Goal: Task Accomplishment & Management: Use online tool/utility

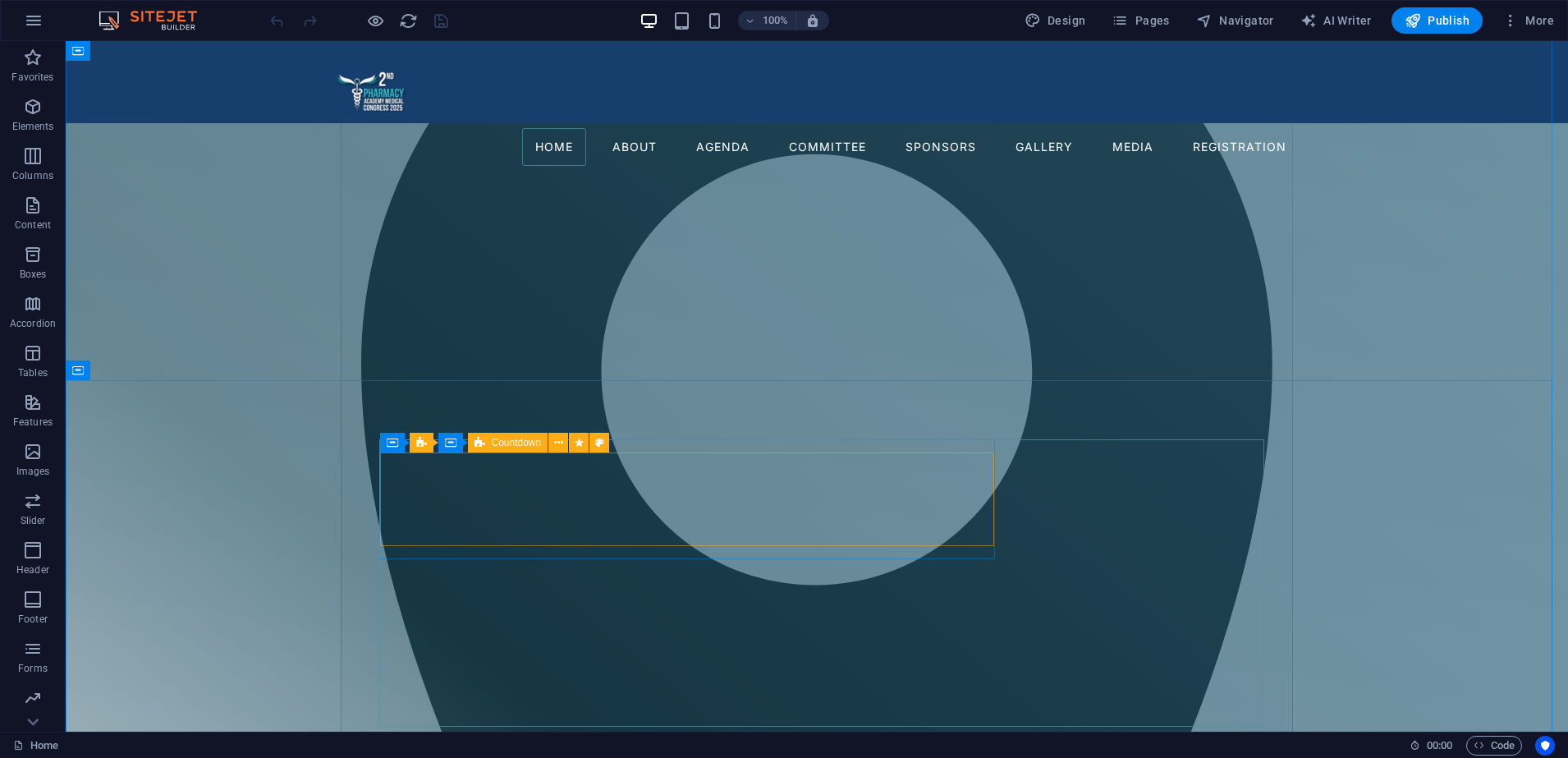
scroll to position [874, 0]
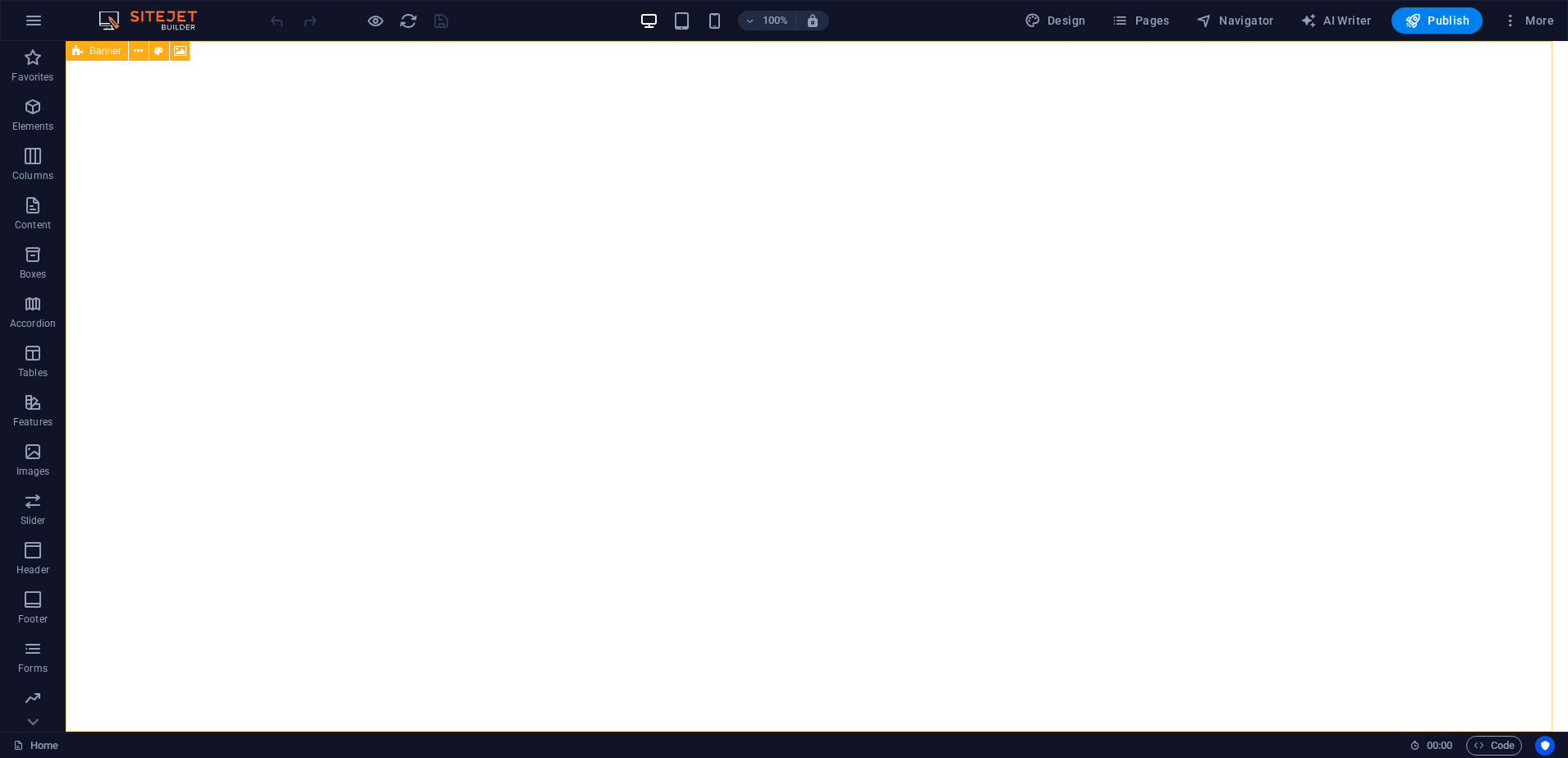
click at [81, 56] on icon at bounding box center [77, 51] width 11 height 20
select select "vh"
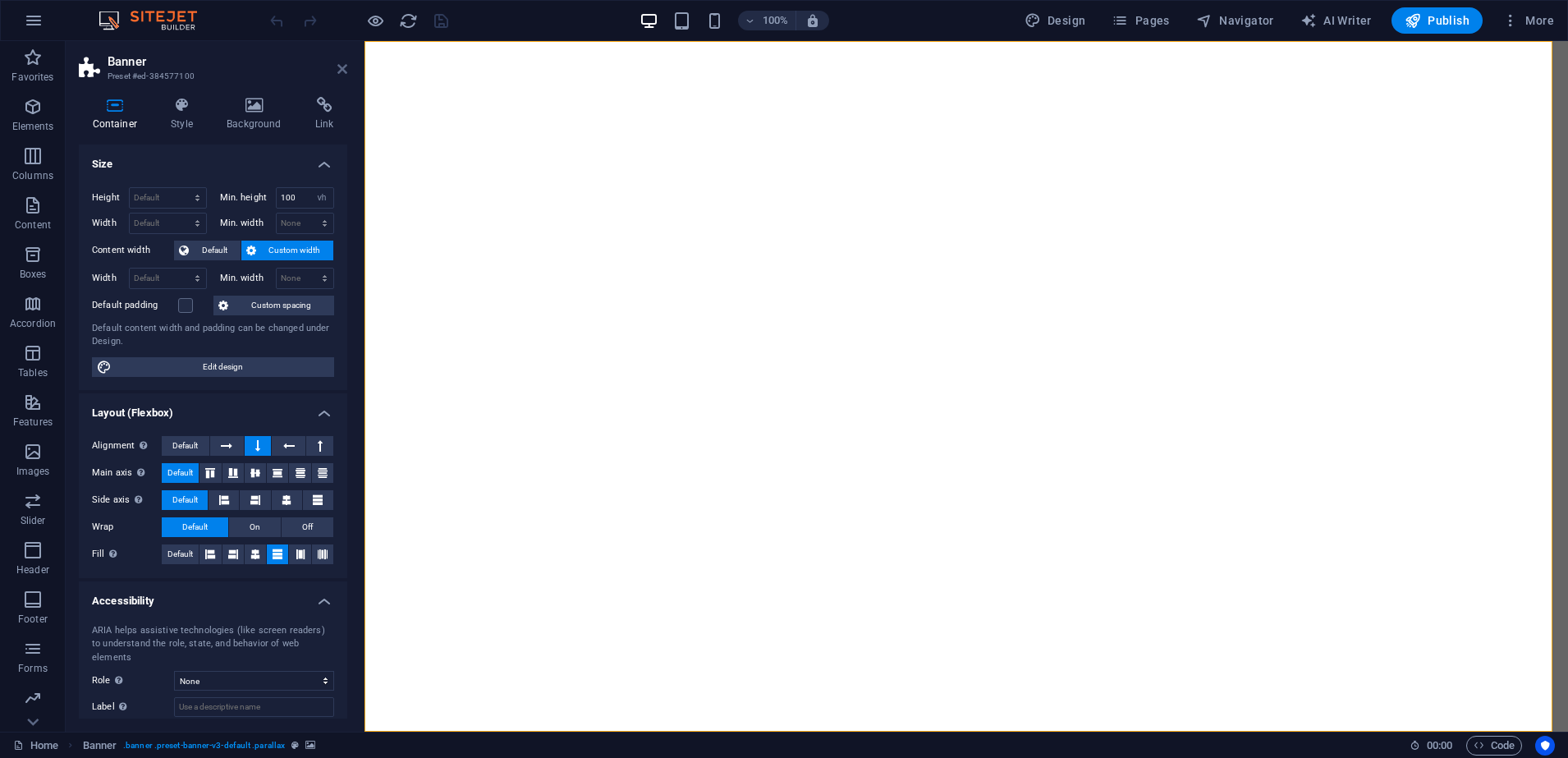
click at [345, 68] on icon at bounding box center [343, 68] width 10 height 13
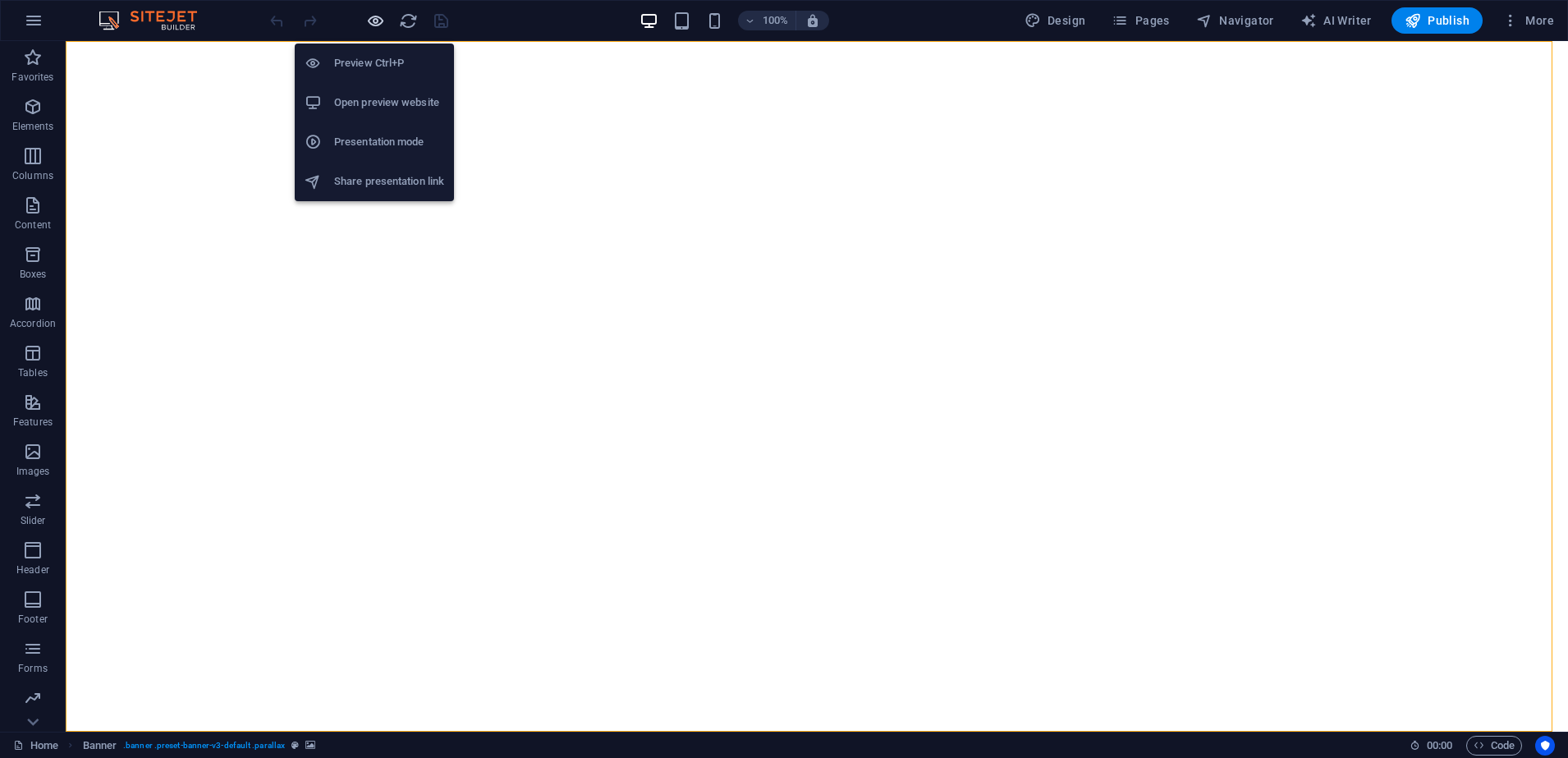
click at [373, 27] on icon "button" at bounding box center [375, 21] width 19 height 19
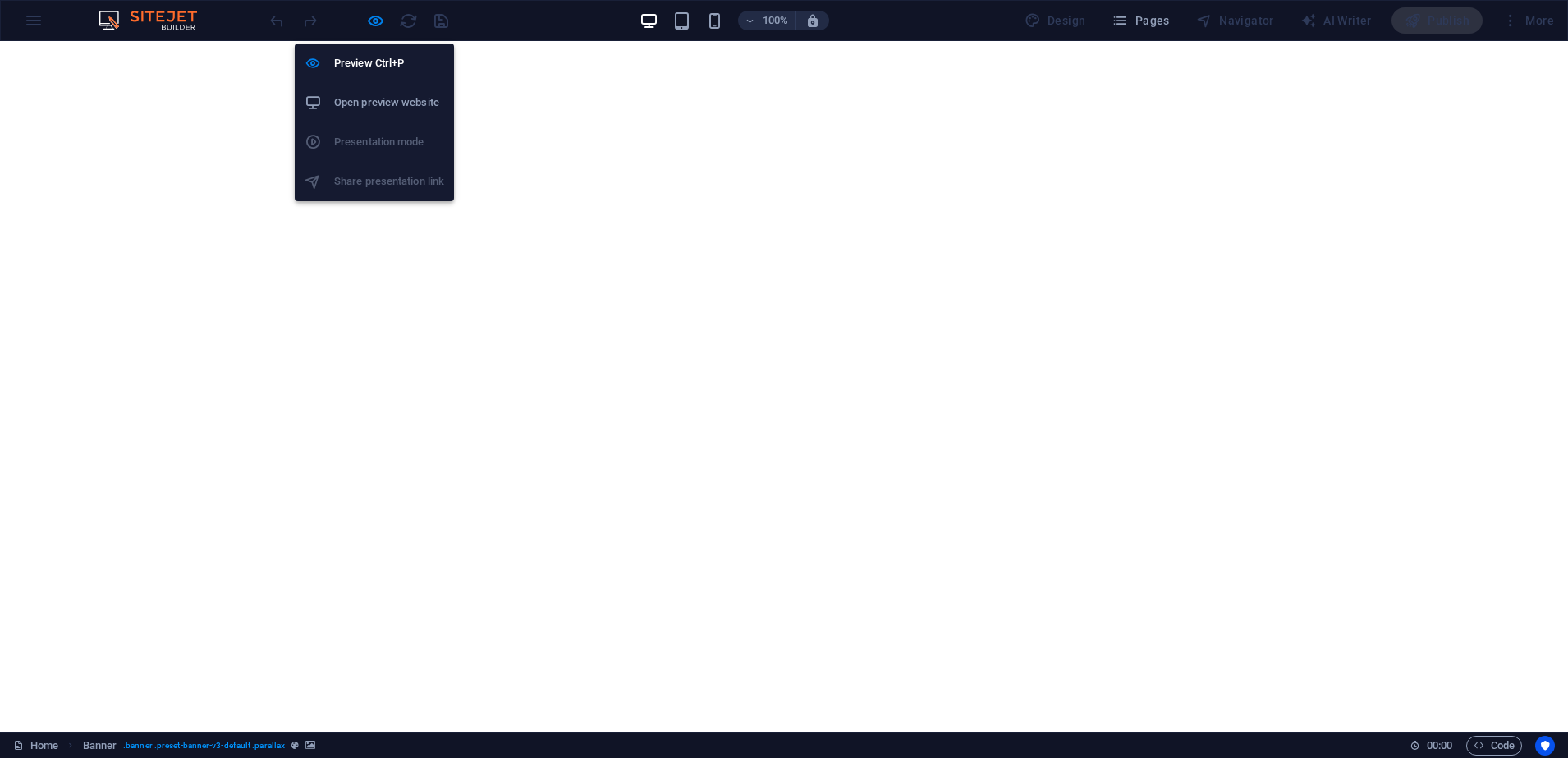
click at [378, 106] on h6 "Open preview website" at bounding box center [389, 102] width 110 height 20
